Goal: Find specific page/section: Find specific page/section

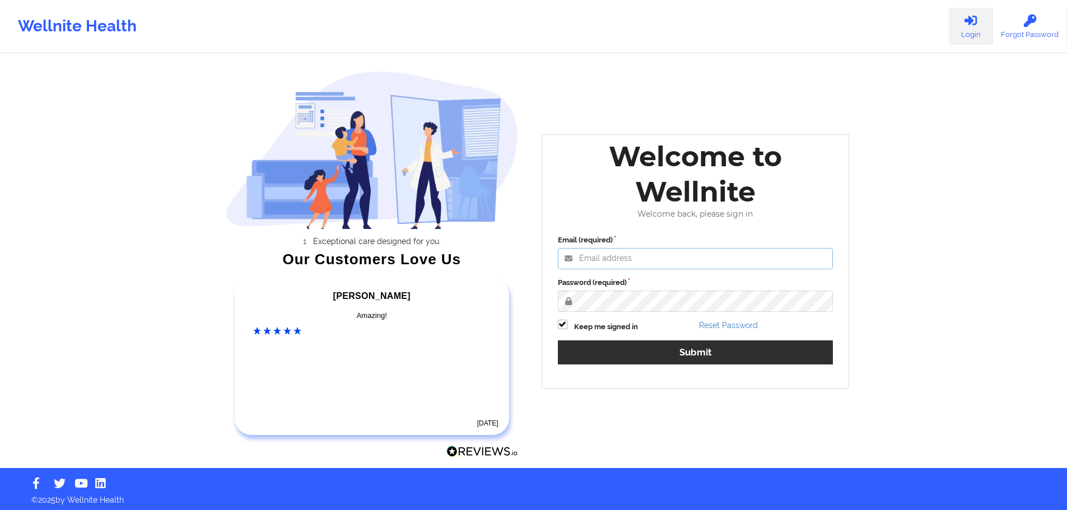
type input "[EMAIL_ADDRESS][DOMAIN_NAME]"
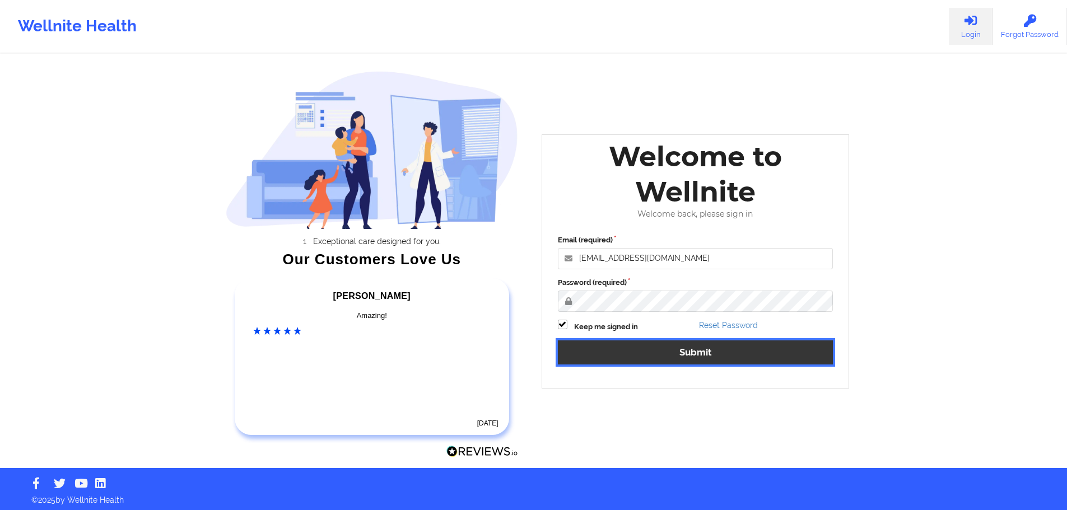
click at [661, 352] on button "Submit" at bounding box center [696, 353] width 276 height 24
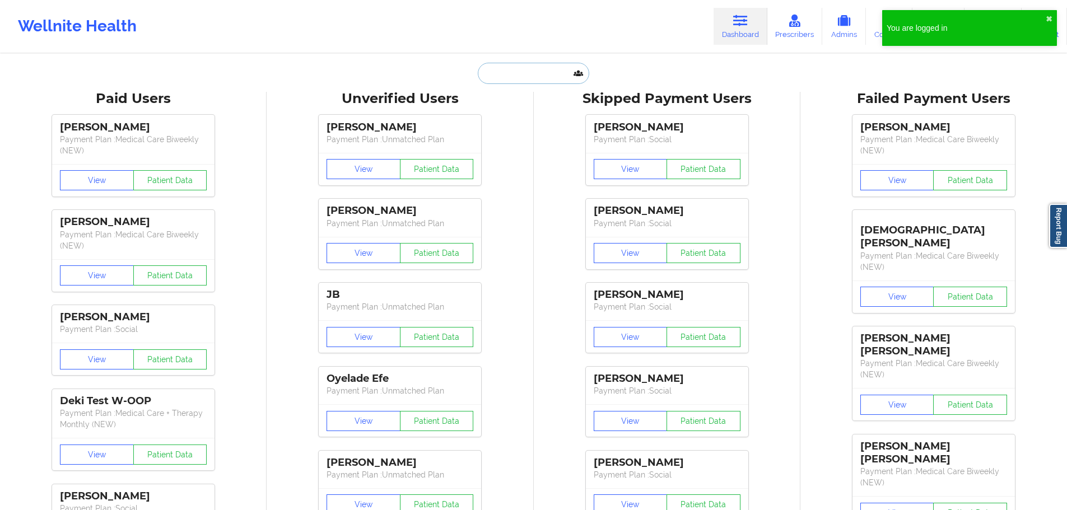
click at [556, 78] on input "text" at bounding box center [533, 73] width 111 height 21
paste input "[PERSON_NAME][EMAIL_ADDRESS][PERSON_NAME][DOMAIN_NAME]"
type input "[PERSON_NAME][EMAIL_ADDRESS][PERSON_NAME][DOMAIN_NAME]"
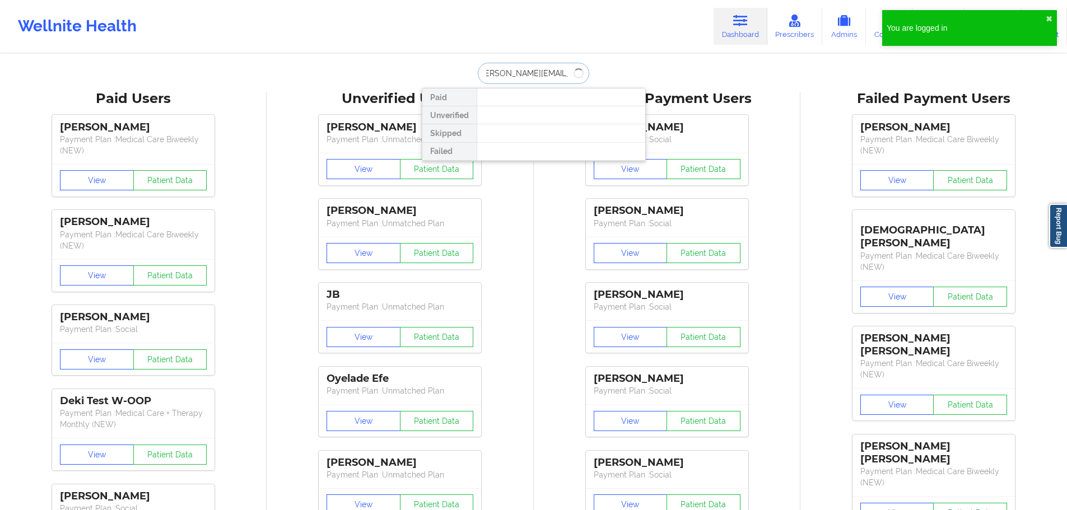
scroll to position [0, 0]
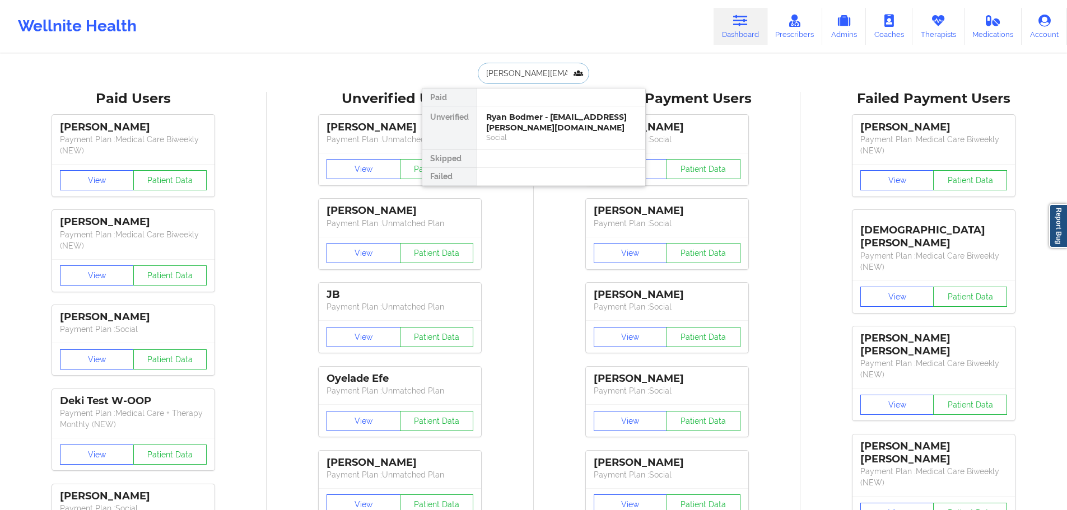
click at [526, 120] on div "Ryan Bodmer - [EMAIL_ADDRESS][PERSON_NAME][DOMAIN_NAME]" at bounding box center [561, 122] width 150 height 21
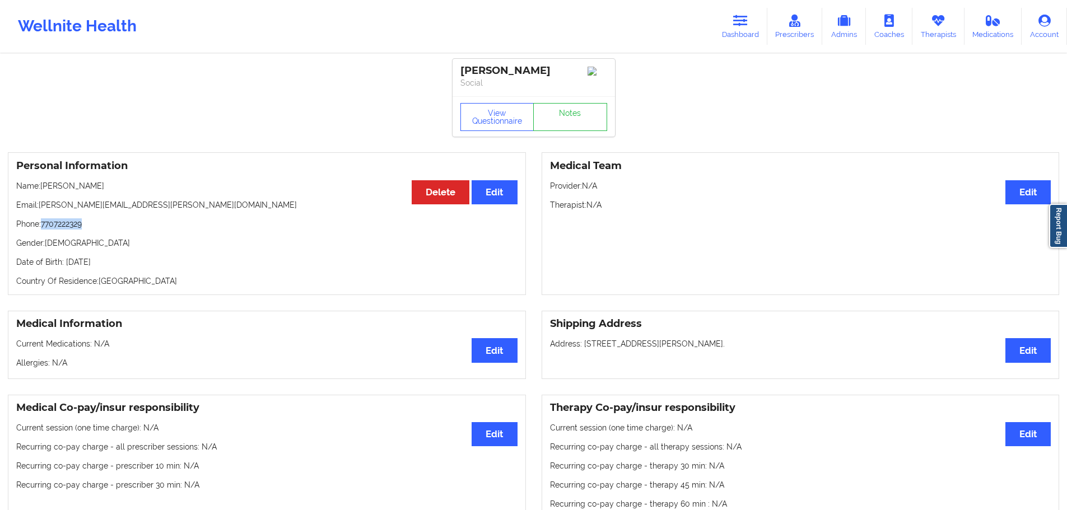
drag, startPoint x: 75, startPoint y: 225, endPoint x: 42, endPoint y: 224, distance: 33.0
click at [42, 224] on p "Phone: [PHONE_NUMBER]" at bounding box center [266, 223] width 501 height 11
copy p "7707222329"
click at [138, 262] on p "Date of Birth: [DEMOGRAPHIC_DATA]" at bounding box center [266, 262] width 501 height 11
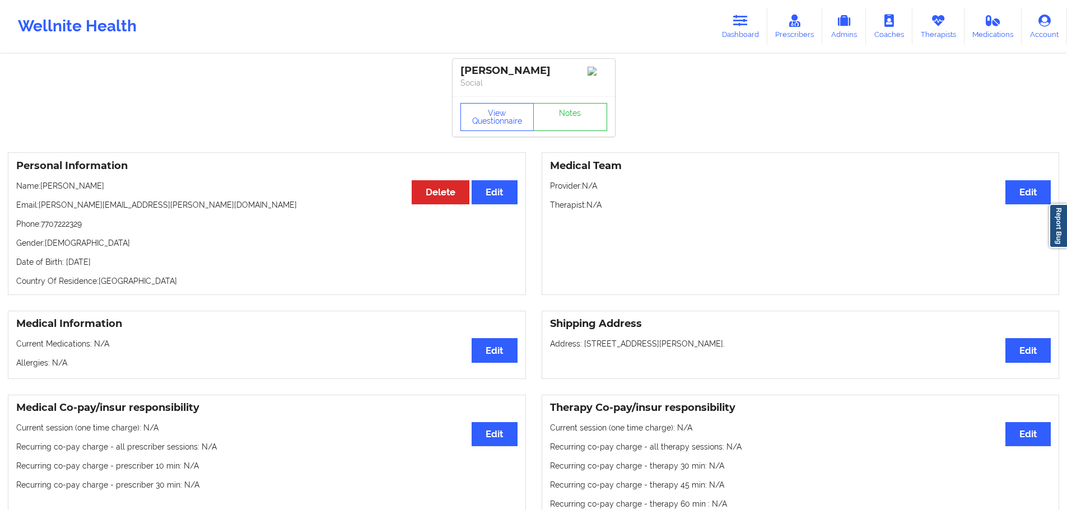
copy p "2005"
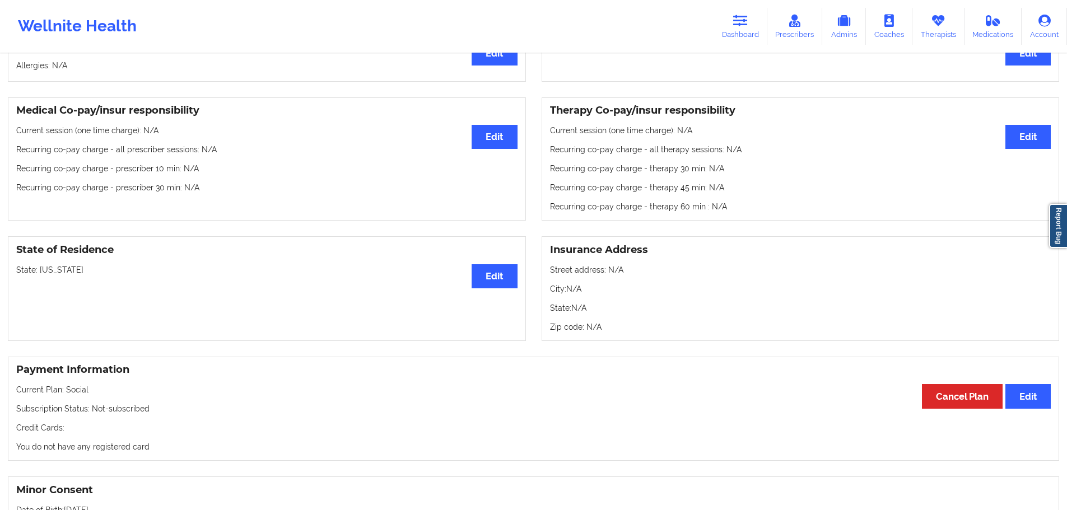
scroll to position [280, 0]
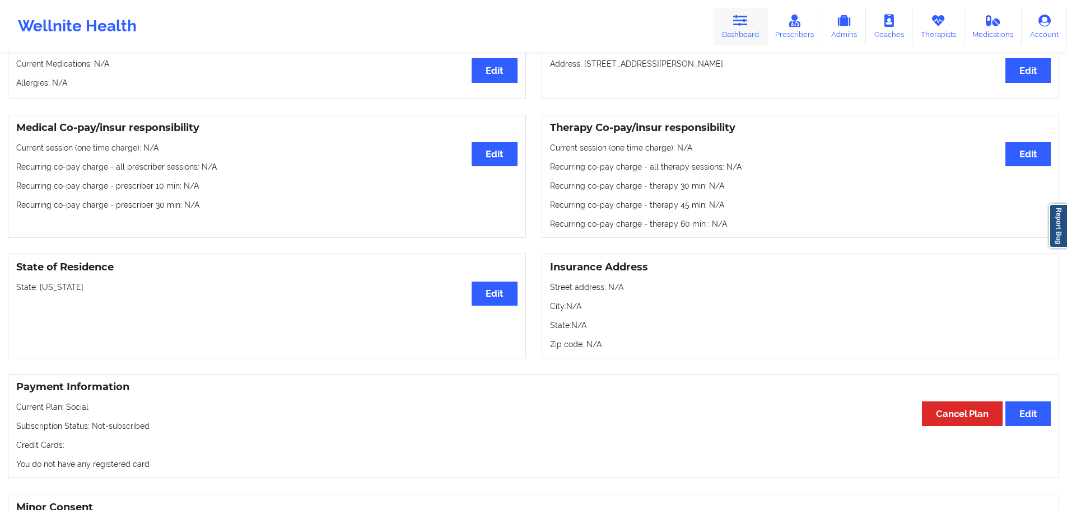
click at [747, 29] on link "Dashboard" at bounding box center [740, 26] width 54 height 37
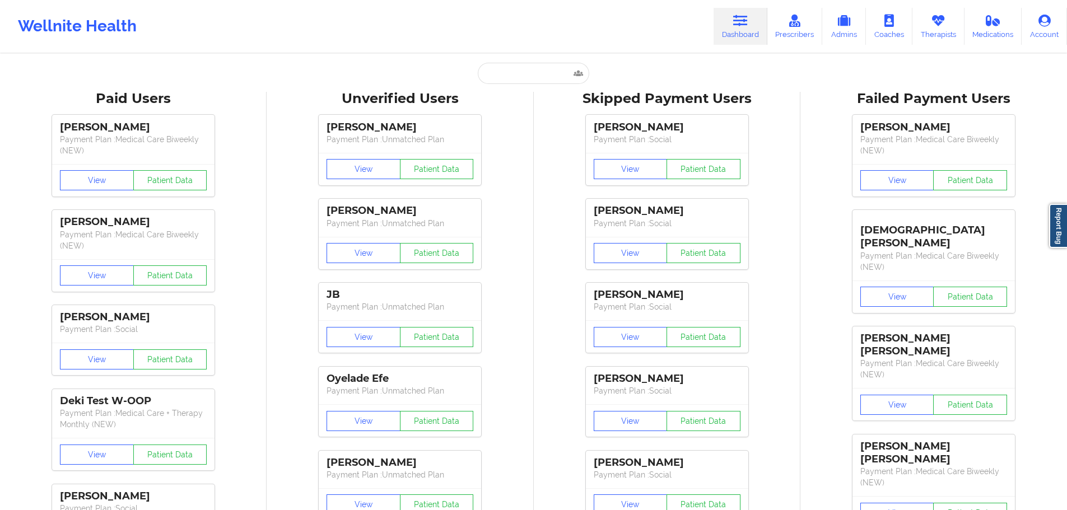
click at [547, 80] on input "text" at bounding box center [533, 73] width 111 height 21
paste input "m.e.nimmons@gmail.com"
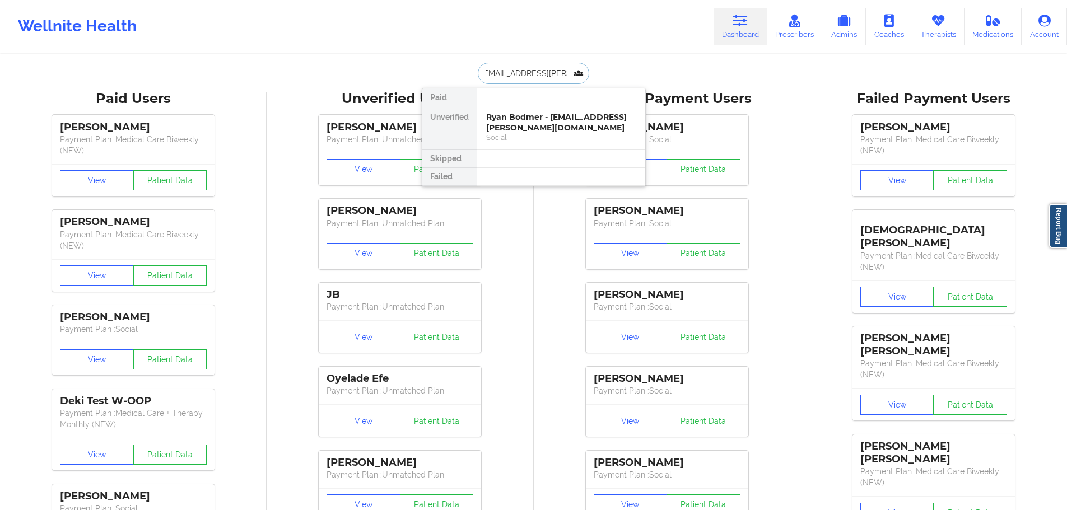
type input "m.e.nimmons@gmail.com"
